Goal: Task Accomplishment & Management: Complete application form

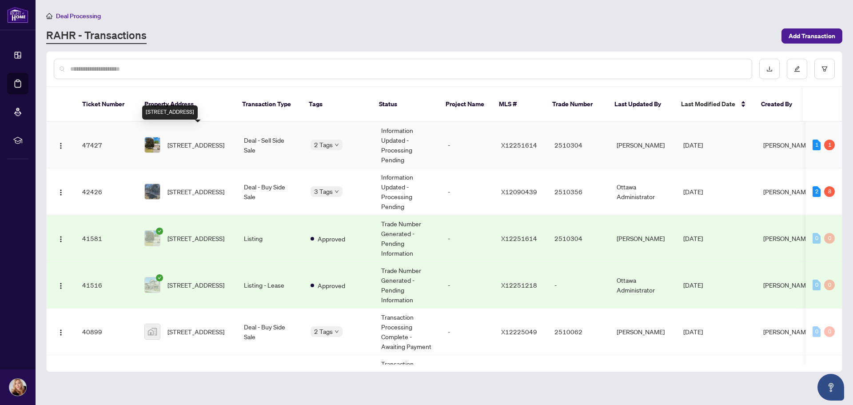
click at [180, 140] on span "[STREET_ADDRESS]" at bounding box center [196, 145] width 57 height 10
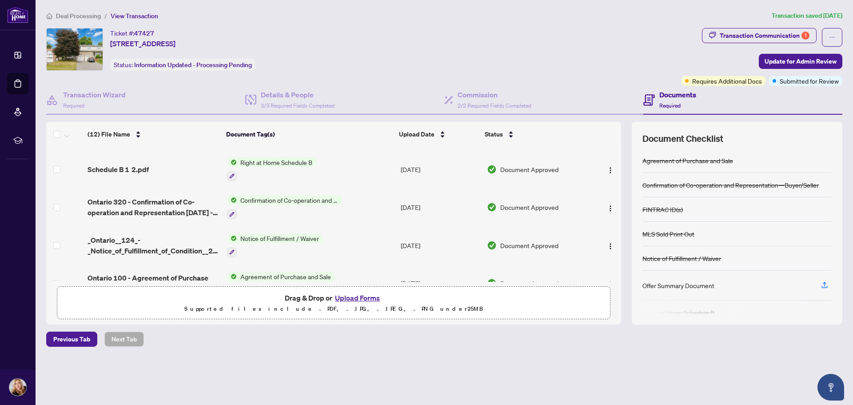
scroll to position [313, 0]
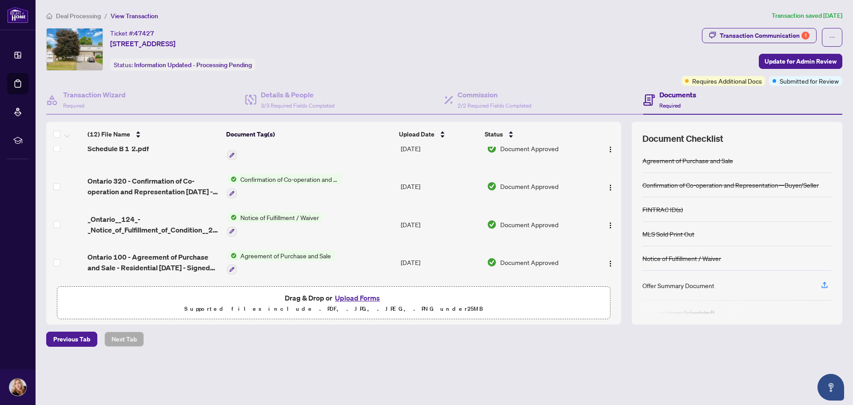
click at [286, 216] on span "Notice of Fulfillment / Waiver" at bounding box center [280, 217] width 86 height 10
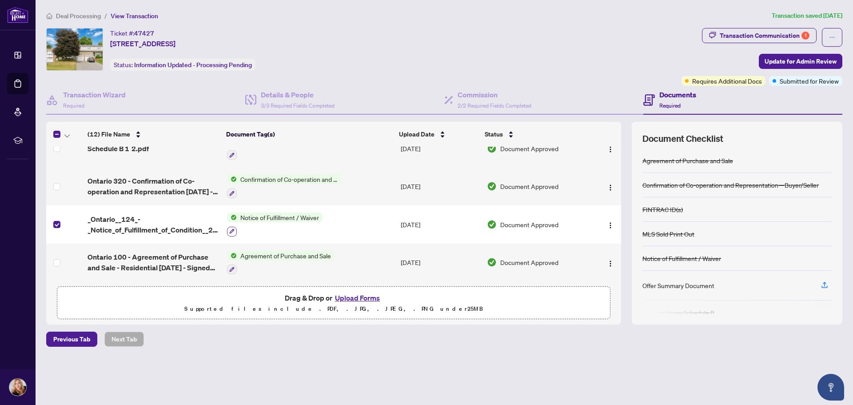
click at [230, 228] on icon "button" at bounding box center [231, 230] width 5 height 5
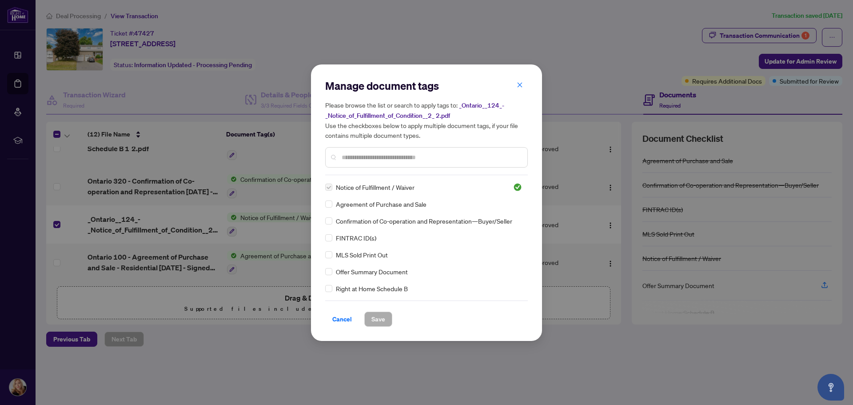
click at [395, 158] on input "text" at bounding box center [431, 157] width 179 height 10
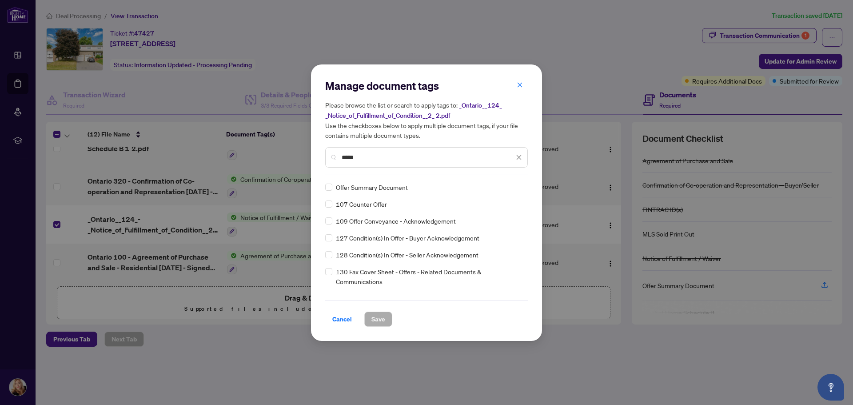
type input "*****"
click at [376, 319] on span "Save" at bounding box center [379, 319] width 14 height 14
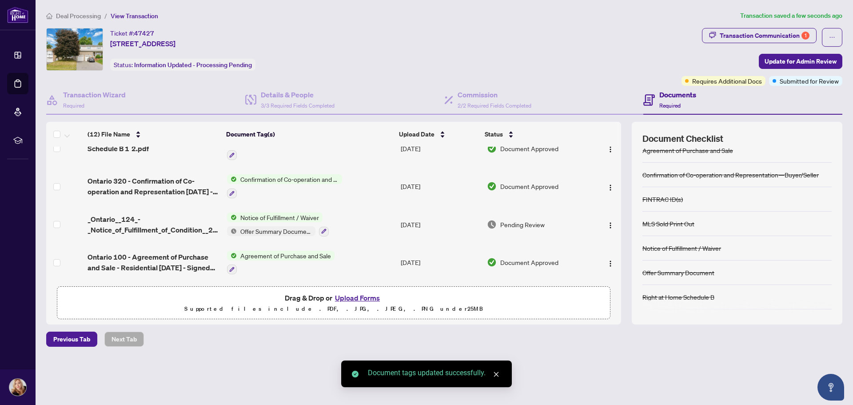
scroll to position [0, 0]
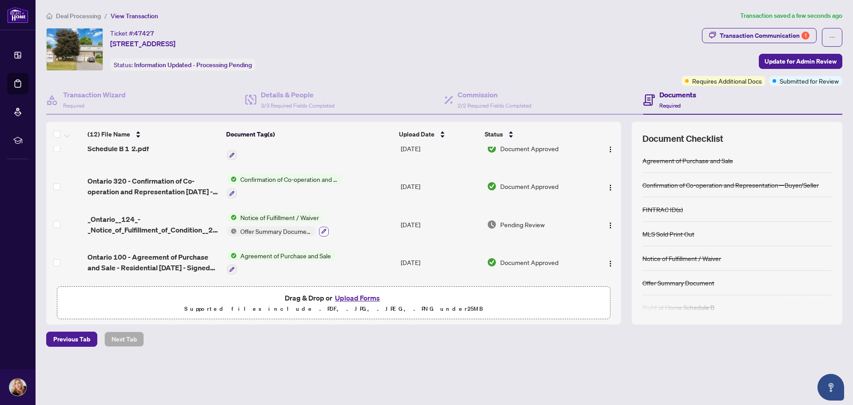
click at [321, 228] on icon "button" at bounding box center [323, 230] width 5 height 5
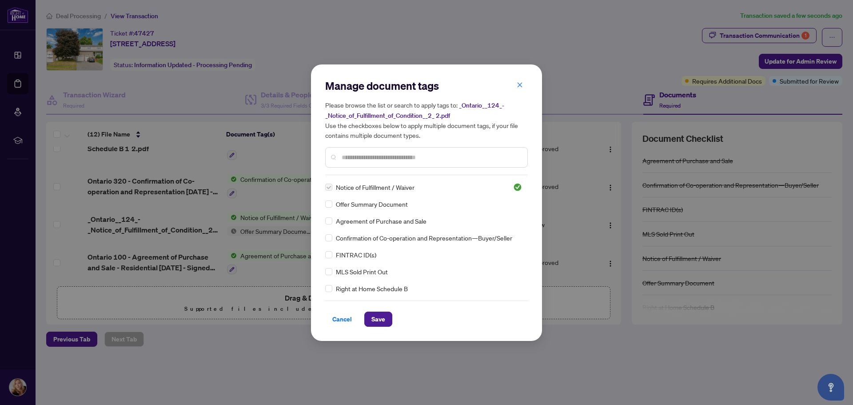
click at [333, 320] on span "Cancel" at bounding box center [342, 319] width 20 height 14
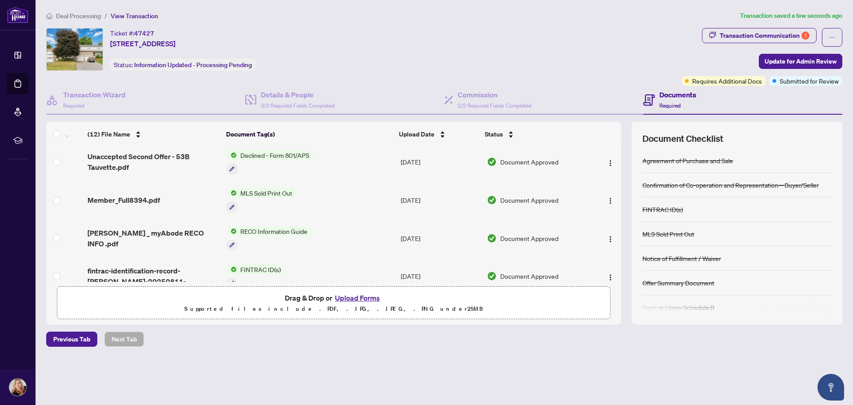
scroll to position [89, 0]
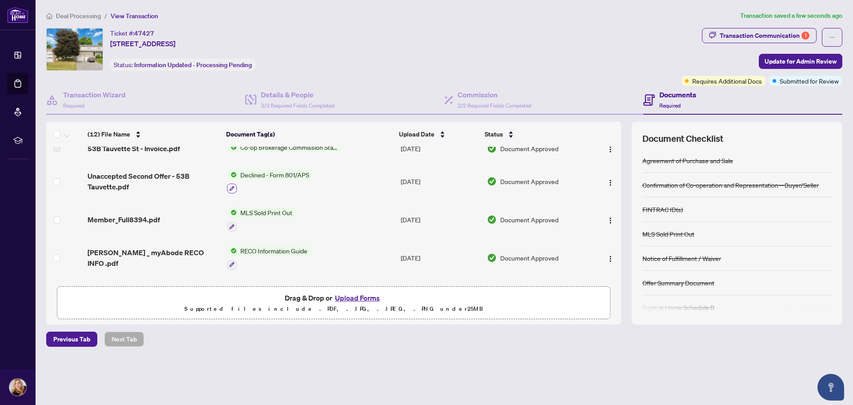
click at [229, 186] on icon "button" at bounding box center [231, 188] width 5 height 5
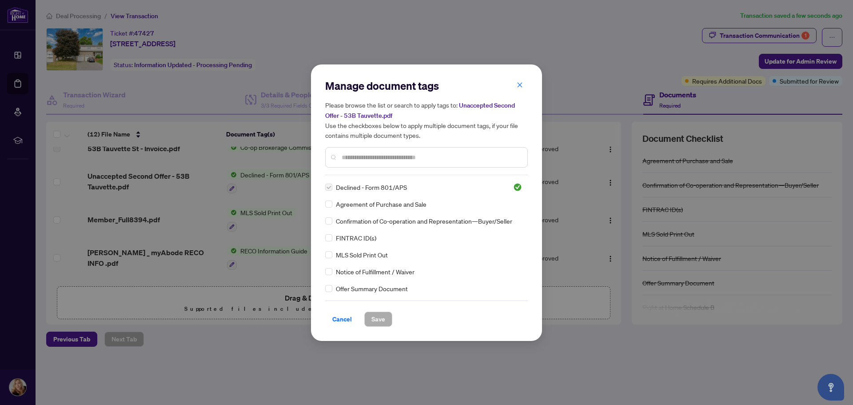
click at [374, 163] on div at bounding box center [426, 157] width 203 height 20
click at [376, 156] on input "text" at bounding box center [431, 157] width 179 height 10
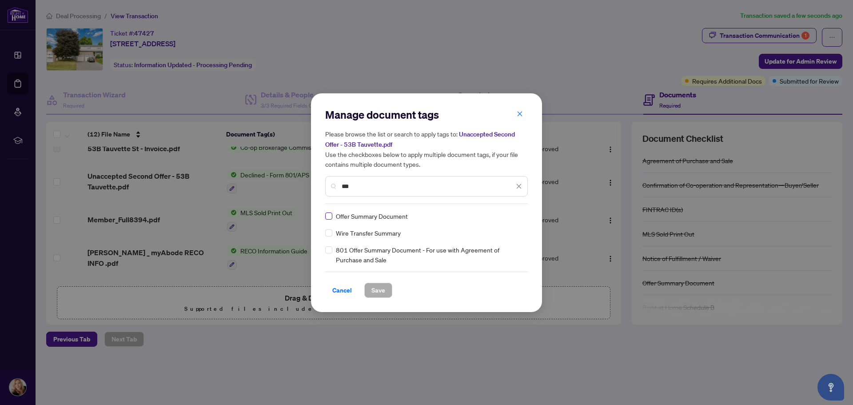
type input "***"
click at [380, 291] on span "Save" at bounding box center [379, 290] width 14 height 14
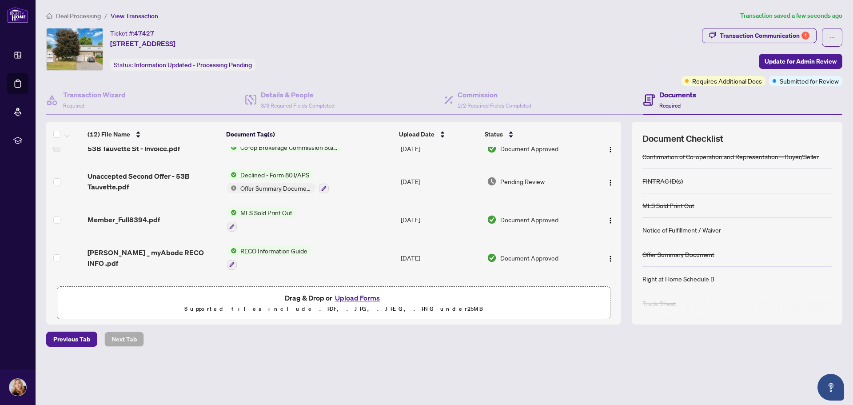
scroll to position [33, 0]
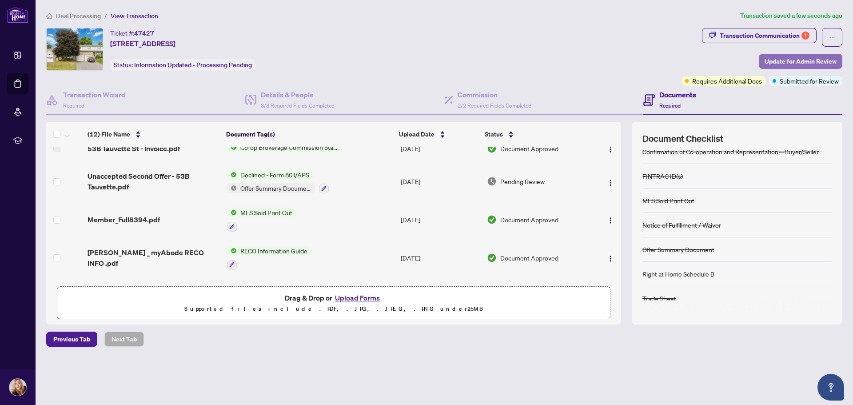
click at [793, 63] on span "Update for Admin Review" at bounding box center [801, 61] width 72 height 14
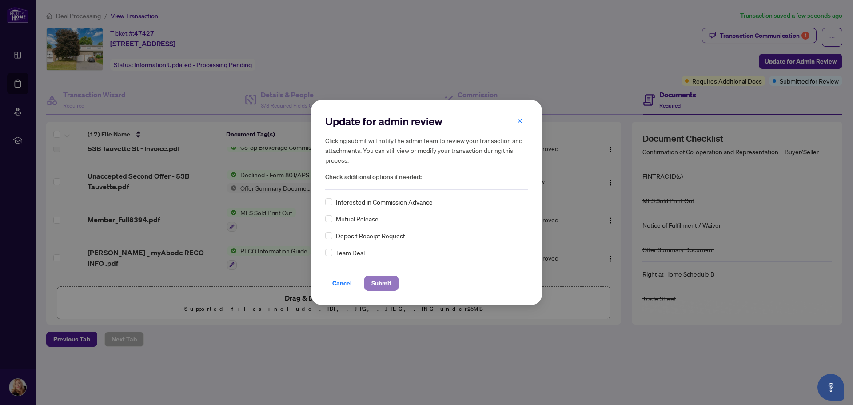
click at [385, 281] on span "Submit" at bounding box center [382, 283] width 20 height 14
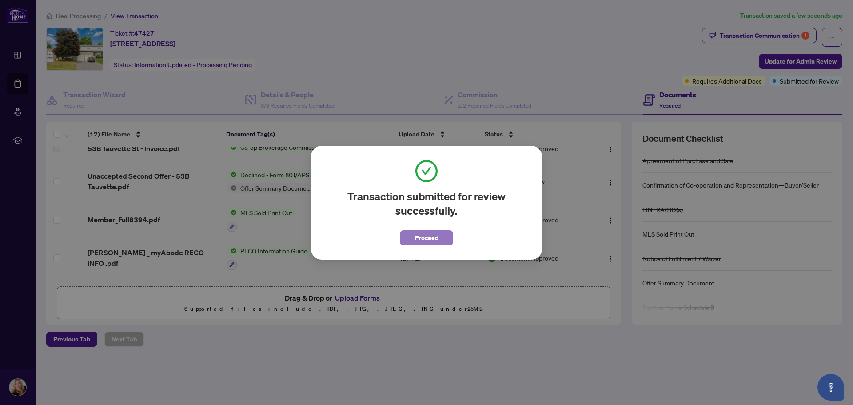
click at [426, 236] on span "Proceed" at bounding box center [427, 238] width 24 height 14
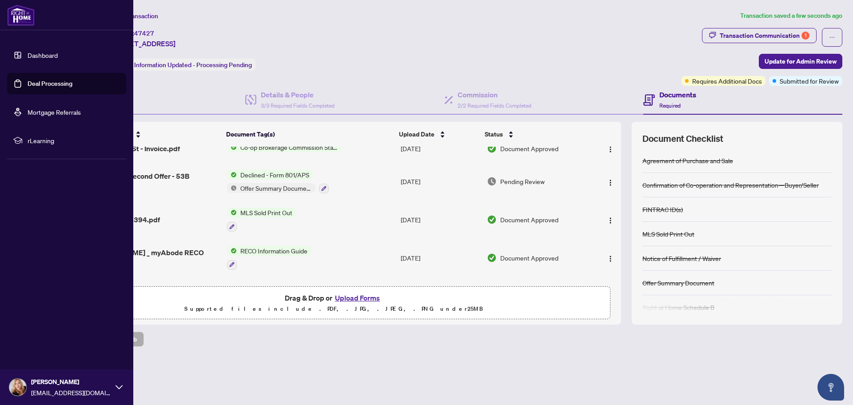
click at [46, 84] on link "Deal Processing" at bounding box center [50, 84] width 45 height 8
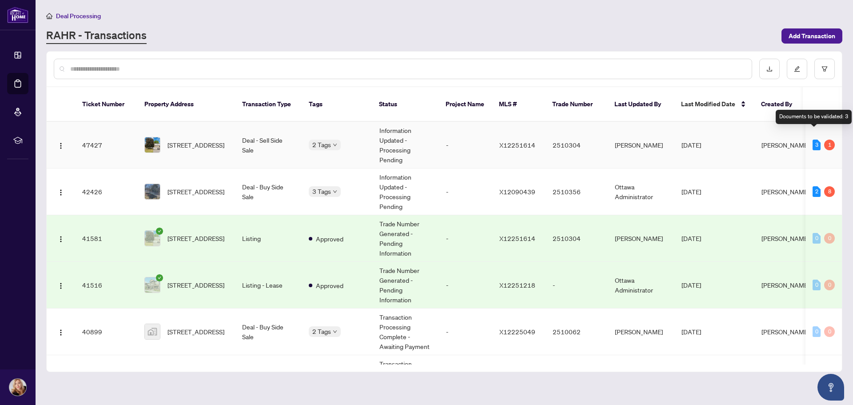
click at [814, 140] on div "3" at bounding box center [817, 145] width 8 height 11
click at [186, 140] on span "[STREET_ADDRESS]" at bounding box center [196, 145] width 57 height 10
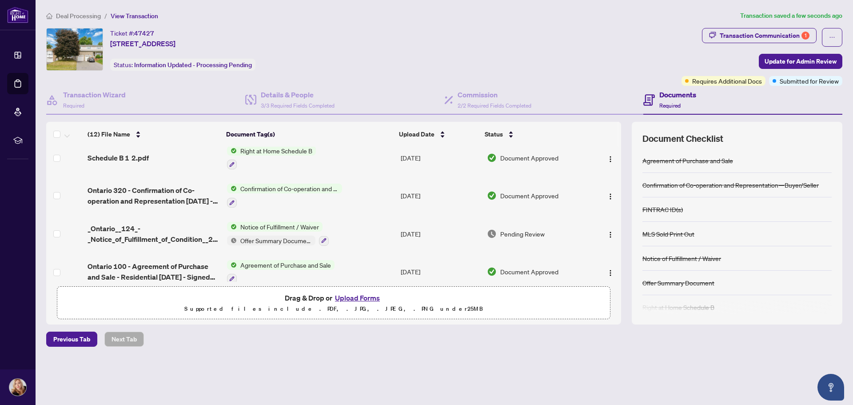
scroll to position [313, 0]
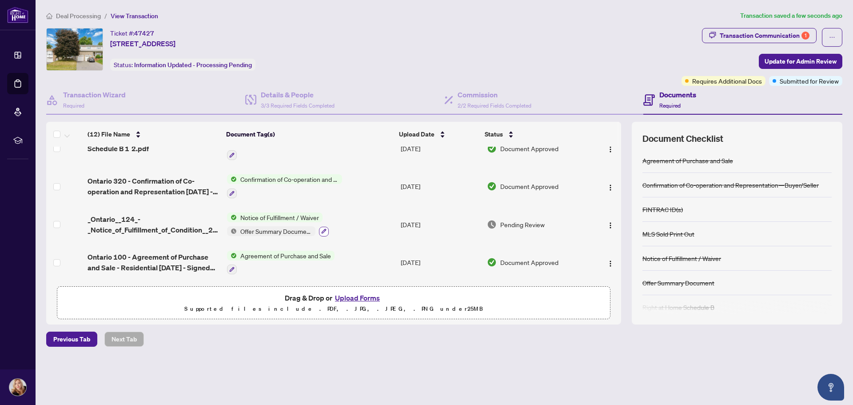
click at [324, 229] on icon "button" at bounding box center [323, 231] width 5 height 5
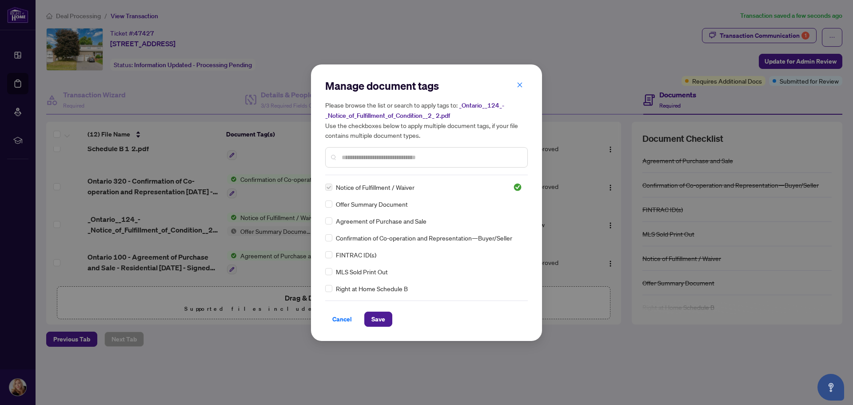
drag, startPoint x: 373, startPoint y: 317, endPoint x: 244, endPoint y: 284, distance: 133.2
click at [373, 315] on span "Save" at bounding box center [379, 319] width 14 height 14
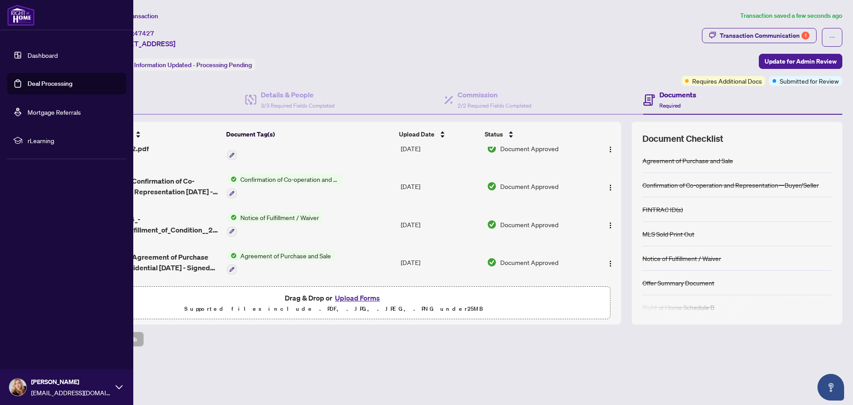
click at [49, 83] on link "Deal Processing" at bounding box center [50, 84] width 45 height 8
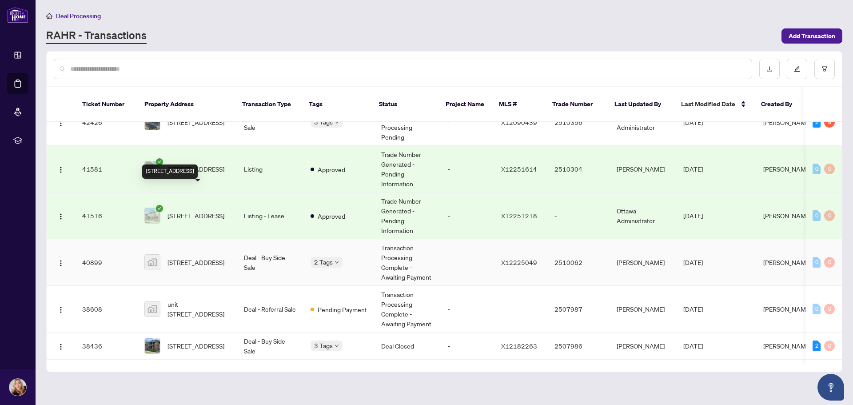
scroll to position [41, 0]
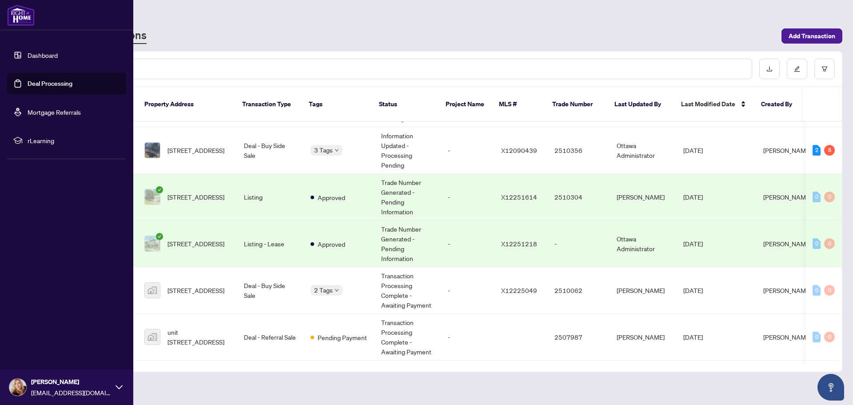
click at [43, 59] on link "Dashboard" at bounding box center [43, 55] width 30 height 8
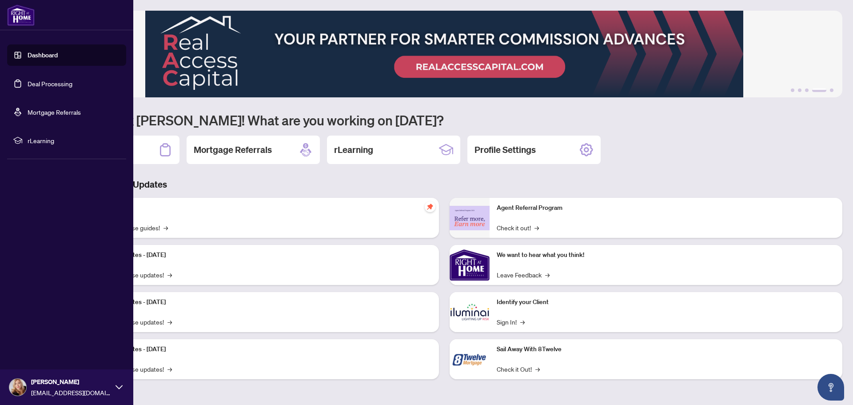
drag, startPoint x: 64, startPoint y: 80, endPoint x: 58, endPoint y: 85, distance: 7.2
click at [64, 80] on link "Deal Processing" at bounding box center [50, 84] width 45 height 8
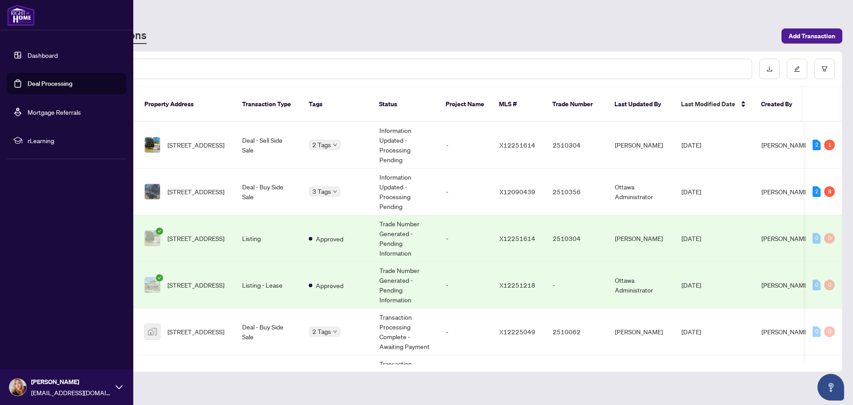
click at [69, 82] on link "Deal Processing" at bounding box center [50, 84] width 45 height 8
